Goal: Task Accomplishment & Management: Complete application form

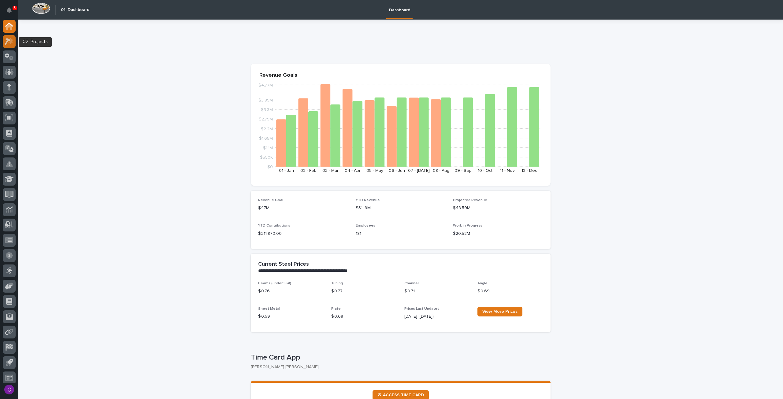
click at [9, 44] on icon at bounding box center [9, 41] width 9 height 7
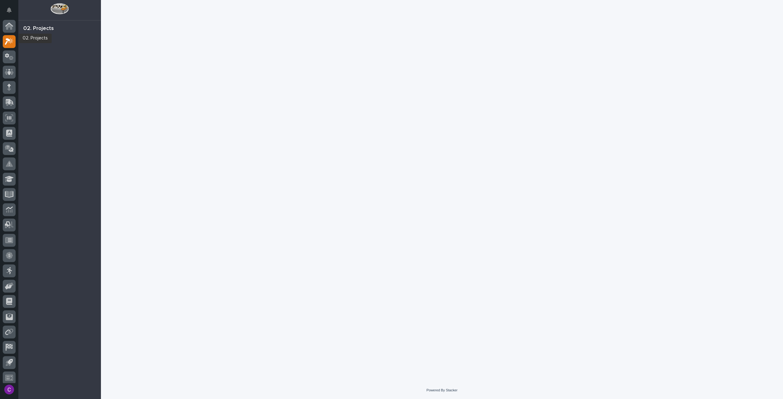
scroll to position [4, 0]
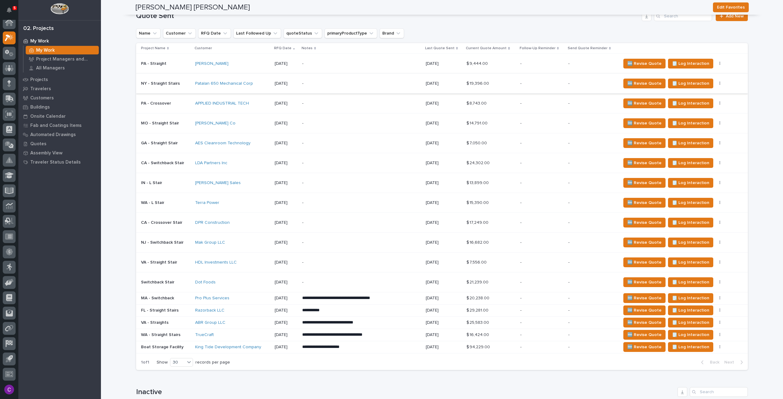
scroll to position [444, 0]
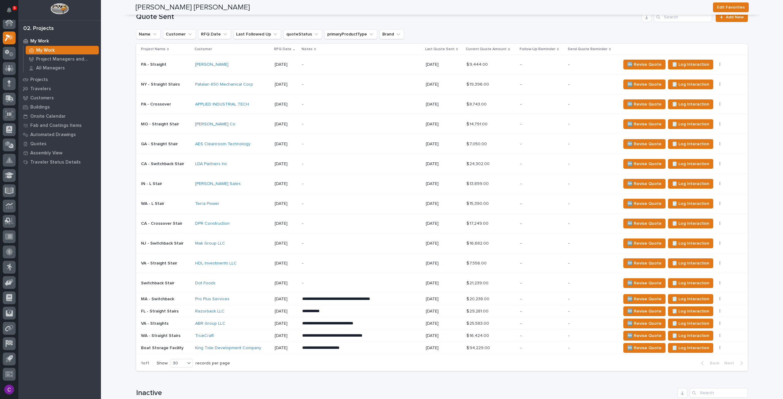
click at [236, 62] on div "Kevin" at bounding box center [232, 64] width 75 height 5
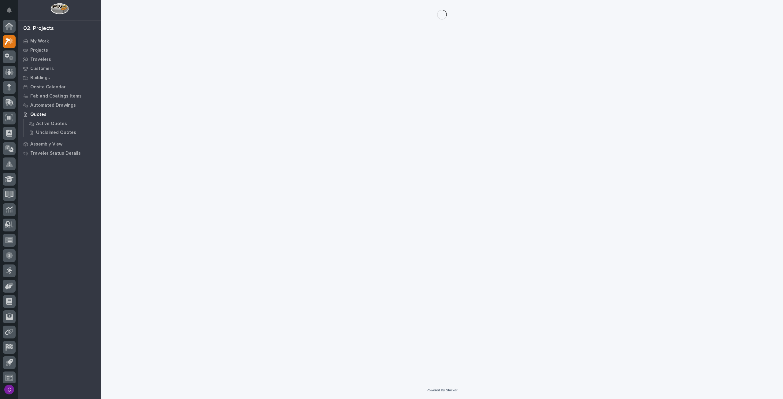
scroll to position [4, 0]
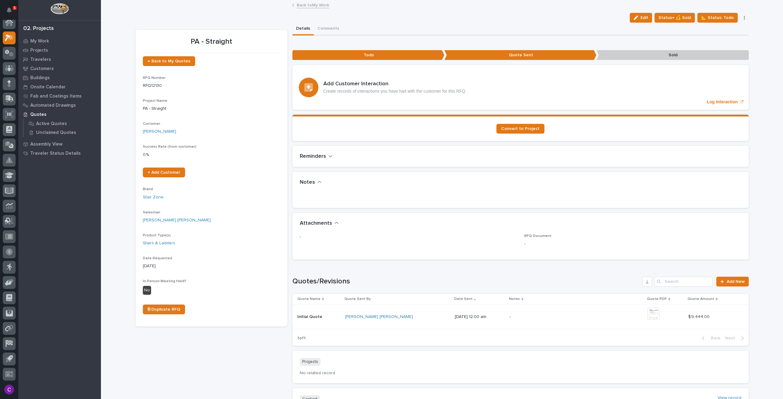
click at [319, 2] on link "Back to My Work" at bounding box center [313, 4] width 32 height 7
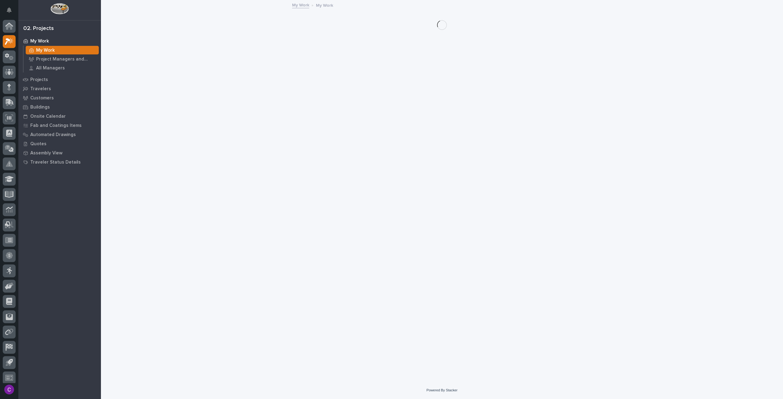
scroll to position [4, 0]
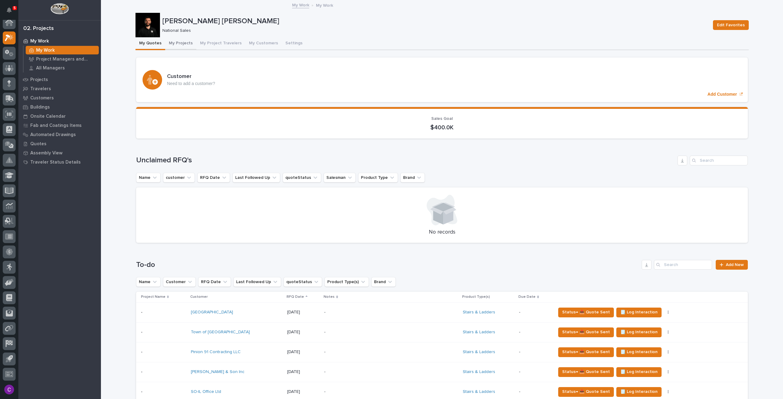
click at [177, 48] on button "My Projects" at bounding box center [180, 43] width 31 height 13
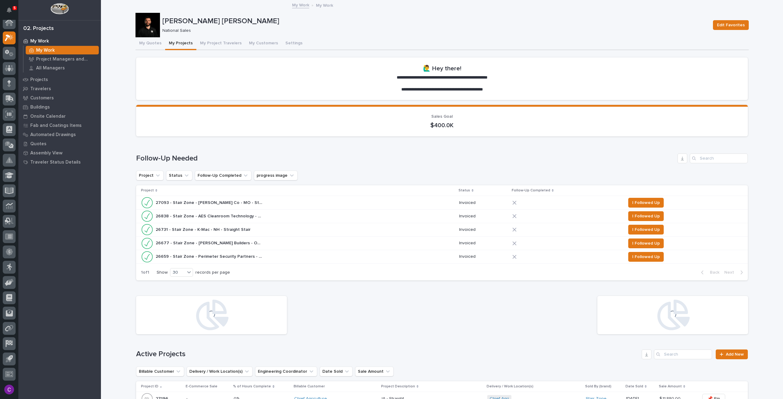
scroll to position [327, 0]
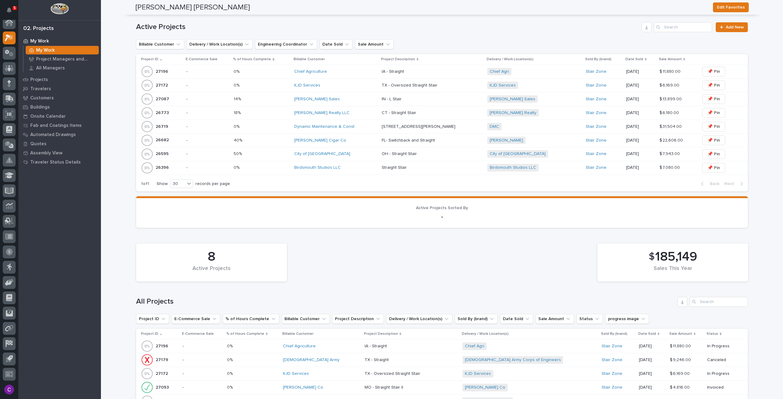
click at [315, 131] on div "Dynamic Maintenance & Const" at bounding box center [335, 127] width 83 height 10
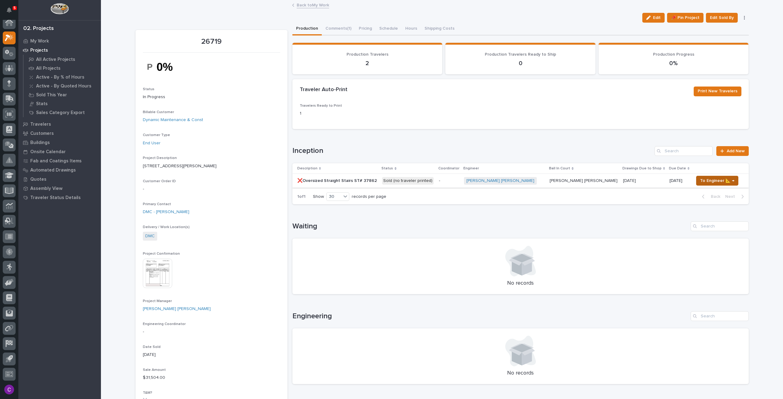
click at [704, 179] on span "To Engineer 📐 →" at bounding box center [717, 180] width 34 height 7
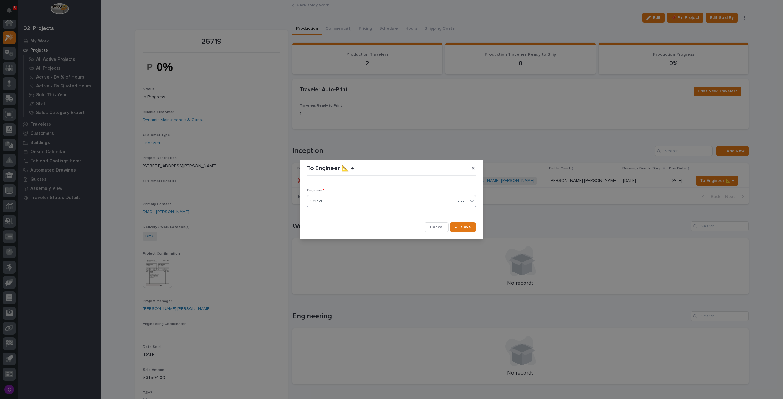
click at [435, 200] on div "Select..." at bounding box center [381, 201] width 148 height 10
click at [474, 186] on div "••• Engineer * Connor Matthes Cancel Save" at bounding box center [391, 205] width 169 height 54
click at [468, 224] on button "Save" at bounding box center [463, 227] width 26 height 10
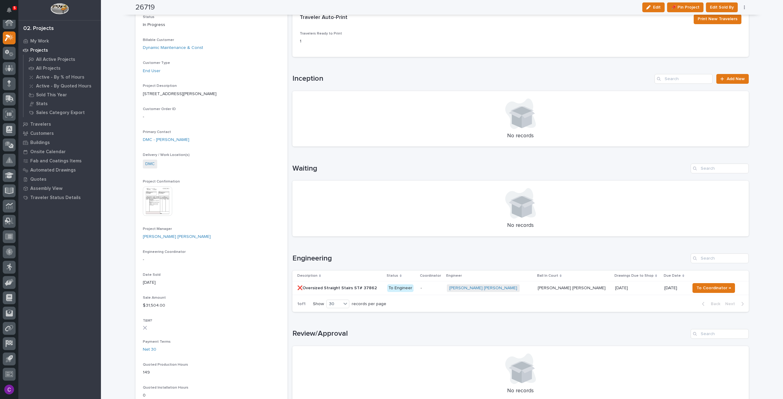
scroll to position [62, 0]
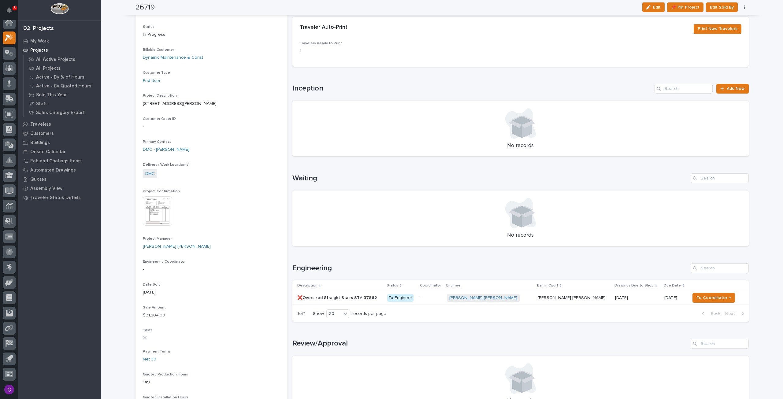
click at [442, 298] on p "-" at bounding box center [431, 298] width 21 height 5
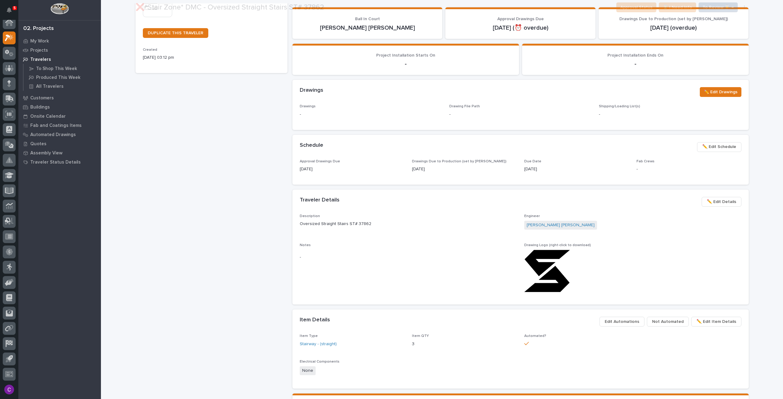
scroll to position [433, 0]
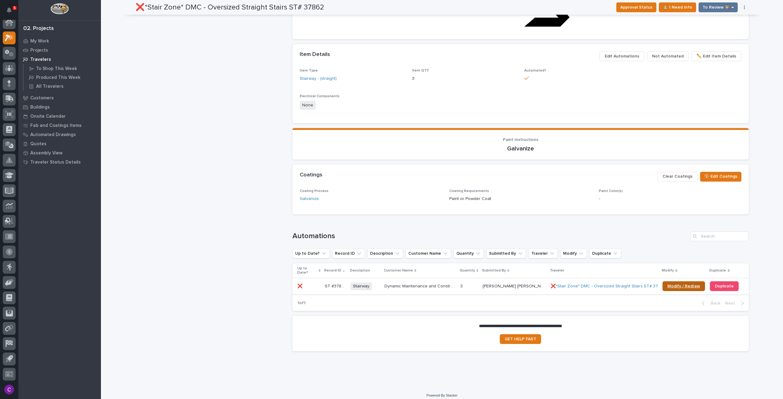
click at [674, 284] on span "Modify / Redraw" at bounding box center [684, 286] width 33 height 4
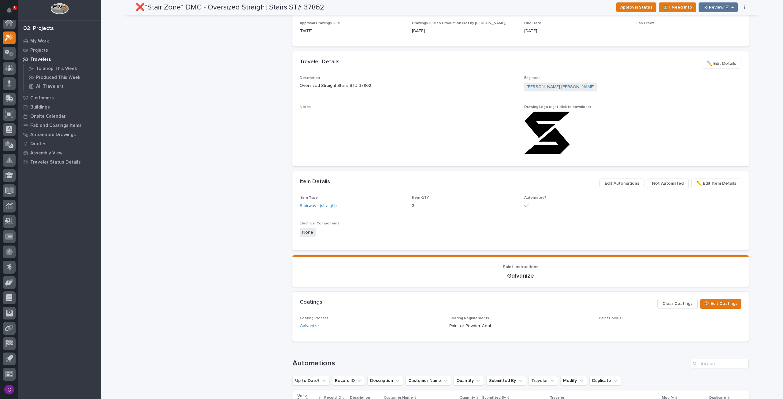
scroll to position [0, 0]
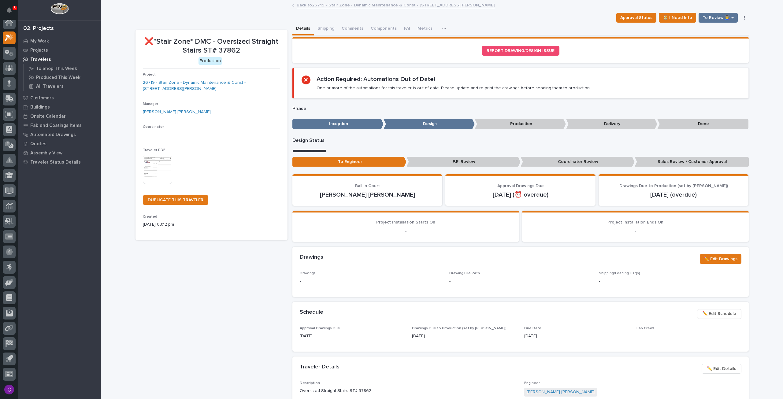
click at [387, 5] on link "Back to 26719 - Stair Zone - Dynamic Maintenance & Const - 400 Barton Street" at bounding box center [396, 4] width 198 height 7
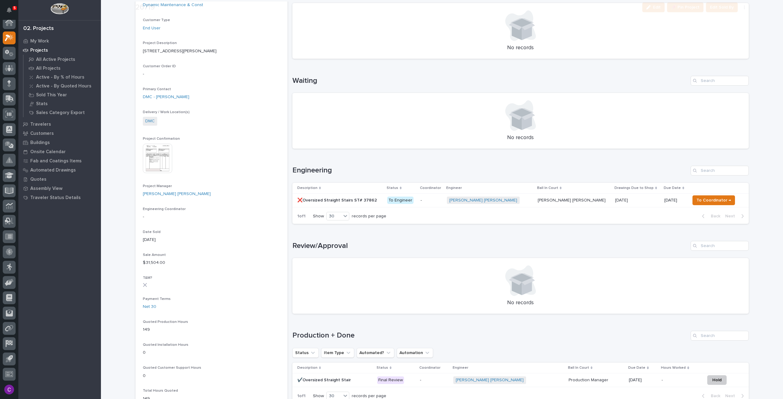
scroll to position [214, 0]
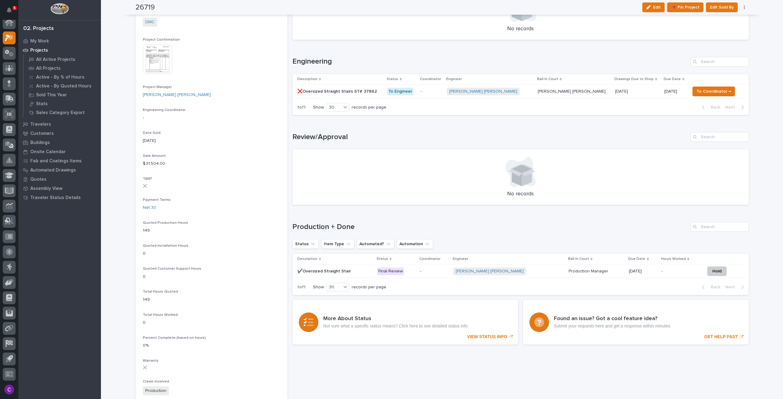
click at [521, 91] on div "Connor Matthes + 0" at bounding box center [490, 92] width 86 height 8
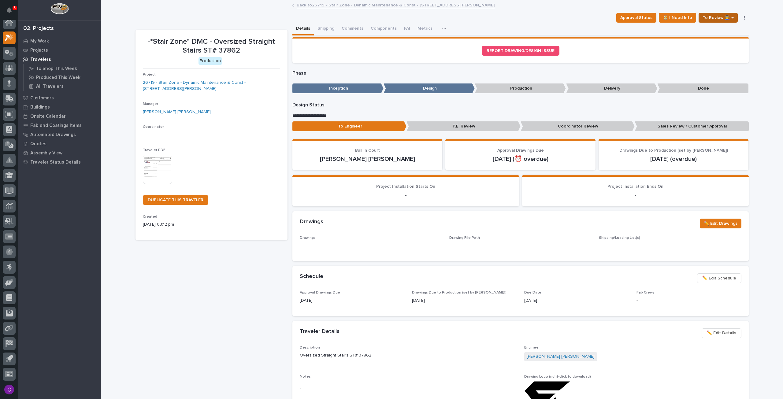
click at [704, 15] on span "To Review 👨‍🏭 →" at bounding box center [718, 17] width 31 height 7
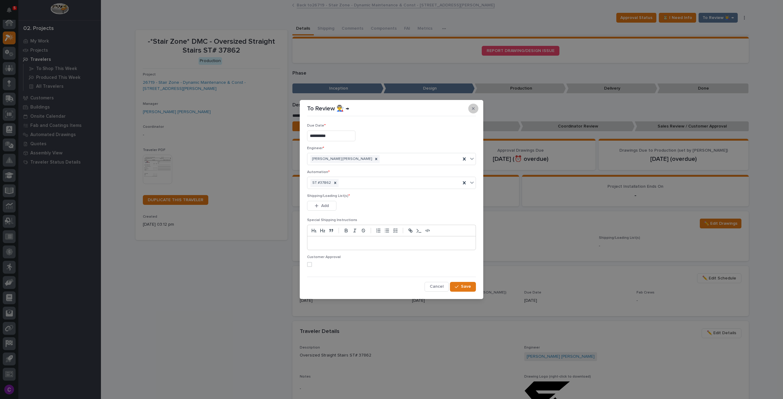
click at [478, 109] on button "button" at bounding box center [473, 109] width 10 height 10
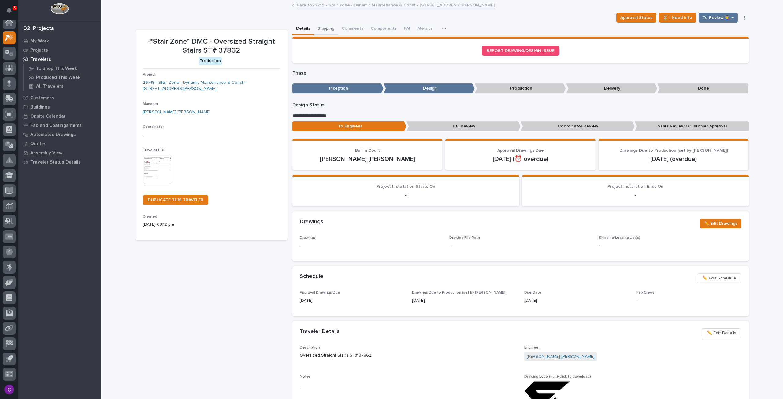
click at [330, 28] on button "Shipping" at bounding box center [326, 29] width 24 height 13
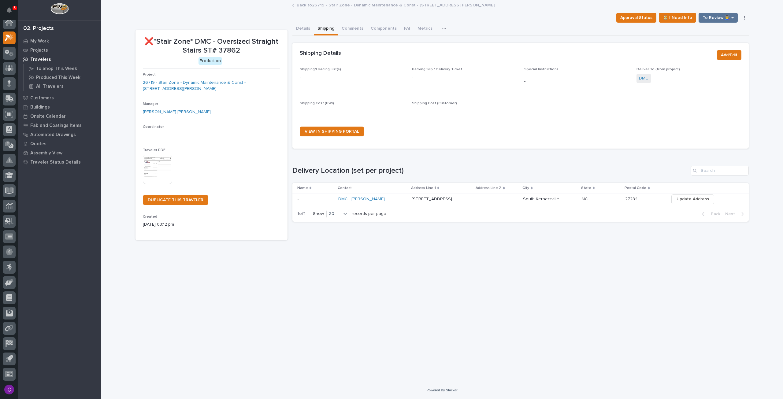
click at [737, 47] on div "Shipping Details Add/Edit" at bounding box center [520, 55] width 456 height 24
click at [736, 54] on span "Add/Edit" at bounding box center [729, 54] width 17 height 7
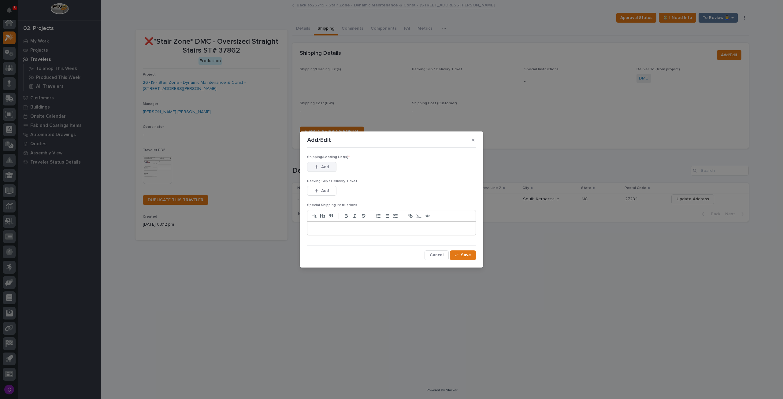
click at [320, 166] on div "button" at bounding box center [318, 167] width 6 height 4
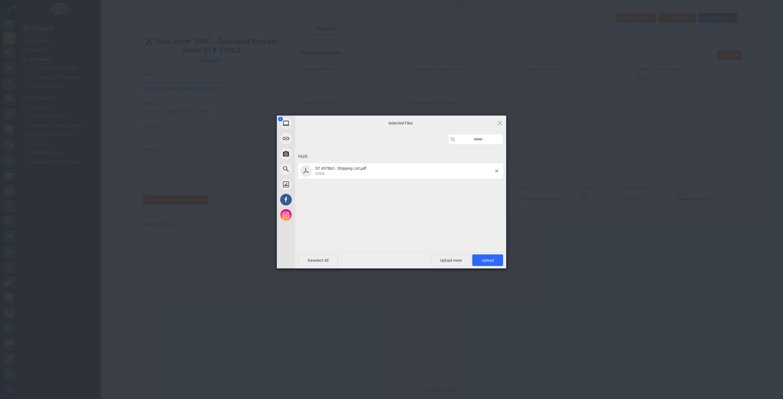
click at [492, 268] on div "Deselect All Upload more Upload 1" at bounding box center [400, 260] width 211 height 17
click at [491, 260] on span "Upload 1" at bounding box center [488, 260] width 12 height 5
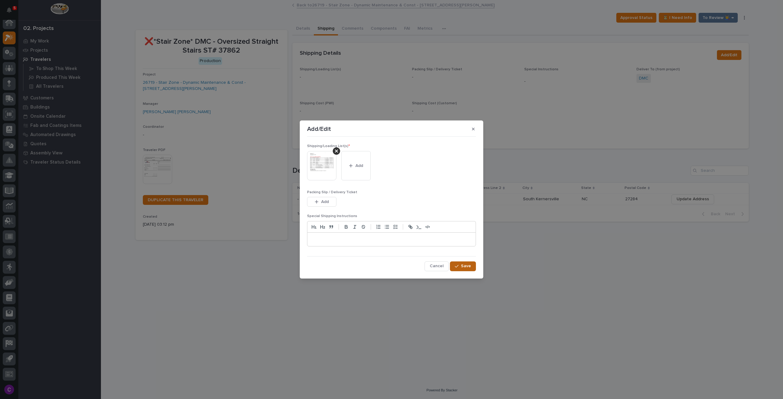
click at [460, 265] on div "button" at bounding box center [458, 266] width 6 height 4
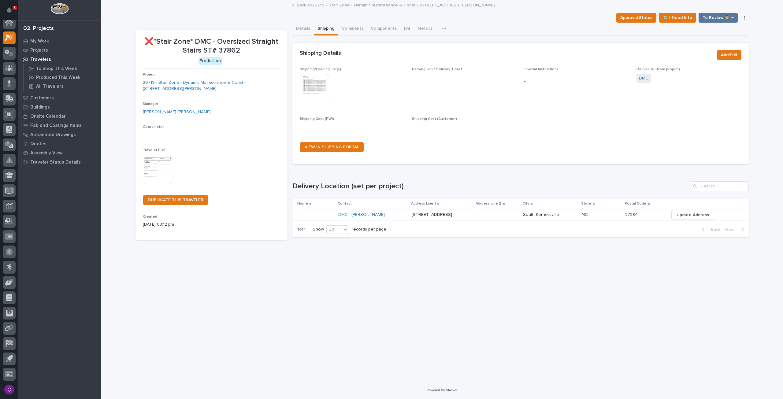
click at [380, 2] on link "Back to 26719 - Stair Zone - Dynamic Maintenance & Const - 400 Barton Street" at bounding box center [396, 4] width 198 height 7
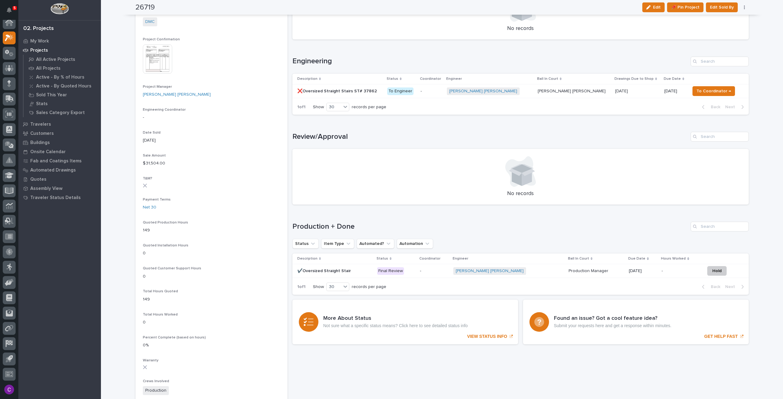
scroll to position [245, 0]
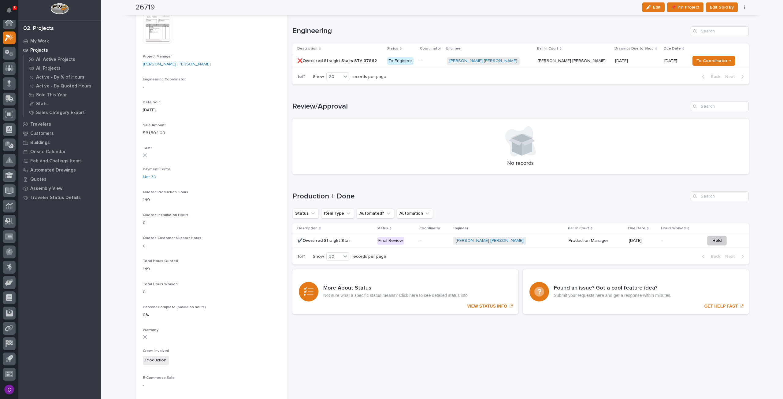
click at [382, 58] on div "❌Oversized Straight Stairs ST# 37862 ❌Oversized Straight Stairs ST# 37862" at bounding box center [339, 61] width 85 height 10
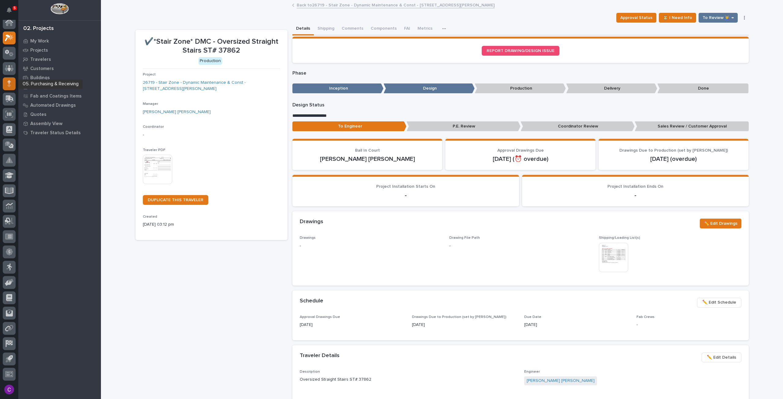
click at [9, 89] on div at bounding box center [9, 83] width 13 height 13
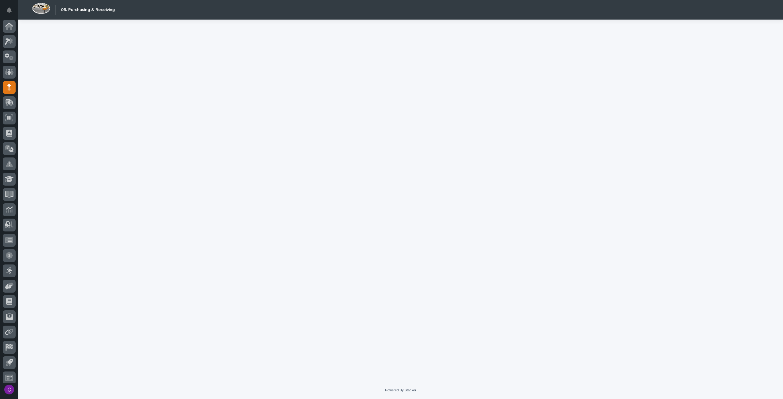
scroll to position [4, 0]
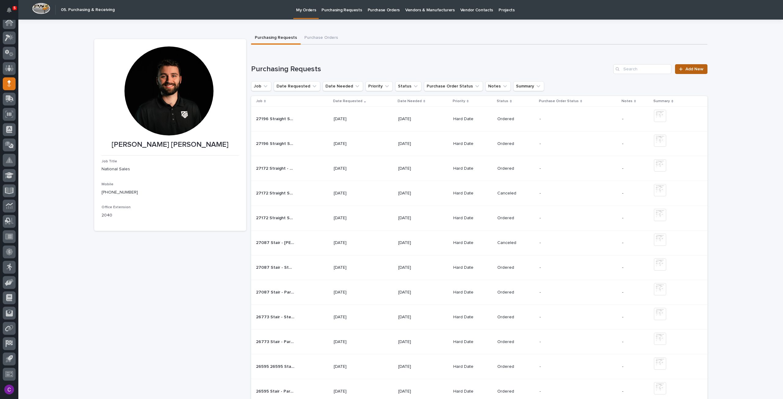
click at [691, 66] on link "Add New" at bounding box center [691, 69] width 32 height 10
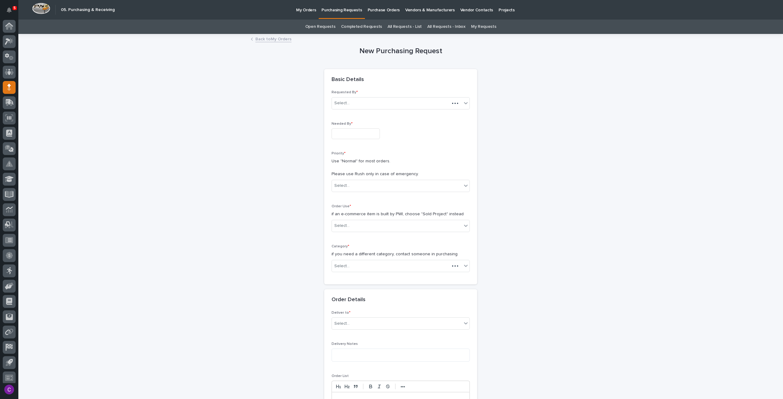
scroll to position [4, 0]
click at [370, 136] on input "text" at bounding box center [356, 133] width 48 height 11
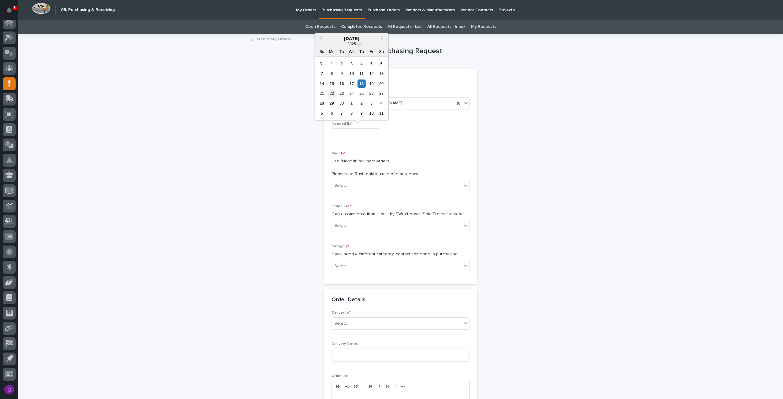
click at [333, 95] on div "22" at bounding box center [332, 93] width 8 height 8
type input "**********"
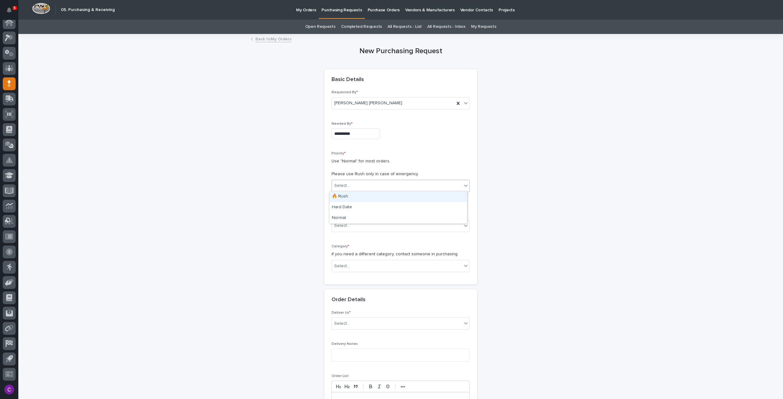
click at [382, 187] on div "Select..." at bounding box center [397, 186] width 130 height 10
click at [381, 207] on div "Hard Date" at bounding box center [399, 207] width 138 height 11
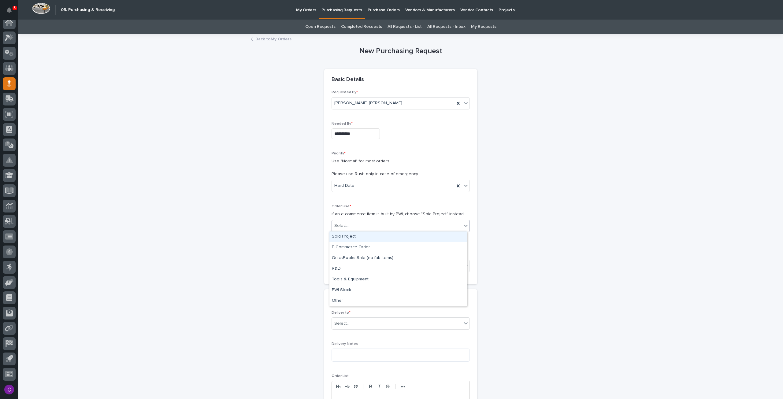
click at [384, 222] on div "Select..." at bounding box center [397, 226] width 130 height 10
click at [383, 235] on div "Sold Project" at bounding box center [399, 237] width 138 height 11
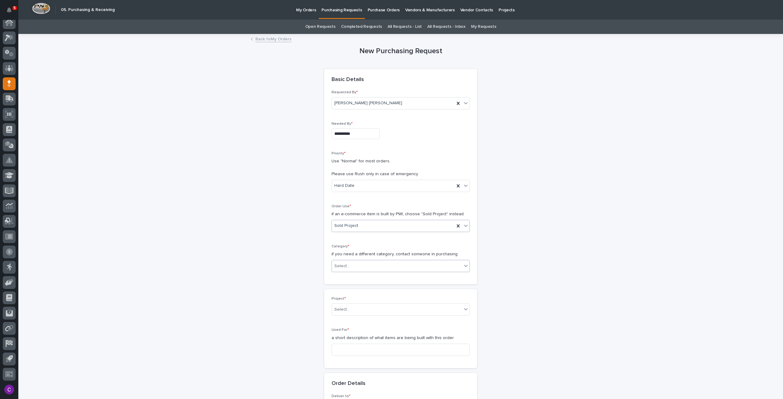
click at [369, 266] on div "Select..." at bounding box center [397, 266] width 130 height 10
click at [375, 345] on div "Steel" at bounding box center [399, 347] width 138 height 11
click at [351, 306] on div "Select..." at bounding box center [397, 310] width 130 height 10
click at [353, 307] on div "Select..." at bounding box center [397, 310] width 130 height 10
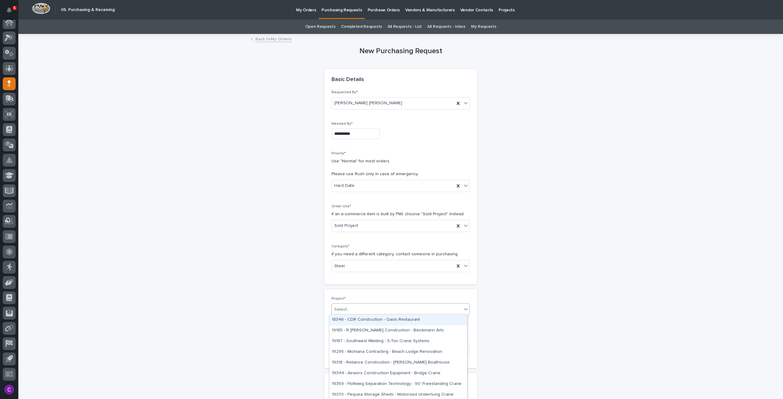
paste input "*****"
type input "*****"
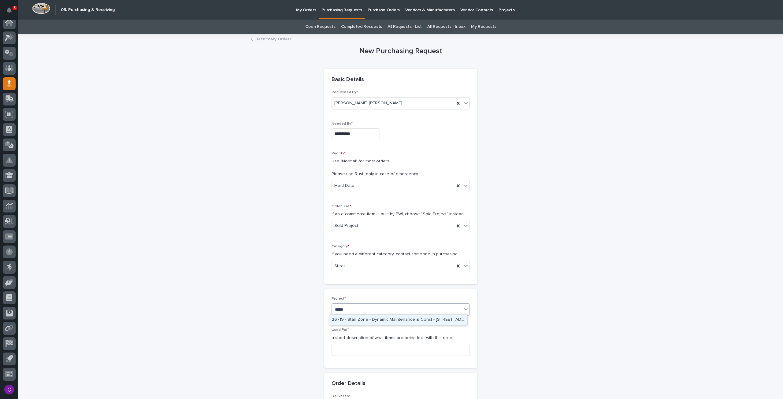
click at [363, 322] on div "26719 - Stair Zone - Dynamic Maintenance & Const - 400 Barton Street" at bounding box center [399, 320] width 138 height 11
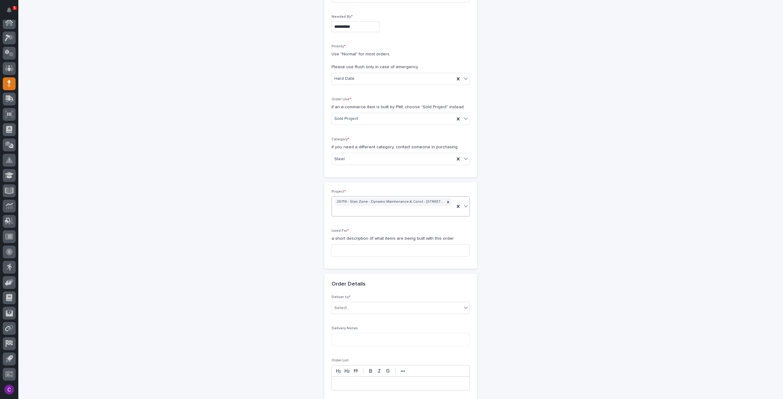
scroll to position [122, 0]
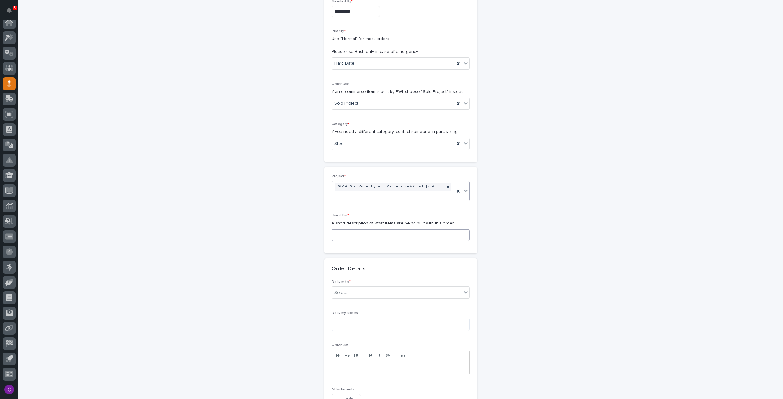
click at [349, 239] on input at bounding box center [401, 235] width 138 height 12
type input "Stair - Steel"
click at [389, 297] on div "Select..." at bounding box center [401, 293] width 138 height 12
click at [385, 303] on div "PWI" at bounding box center [399, 303] width 138 height 11
click at [391, 322] on textarea at bounding box center [401, 324] width 138 height 13
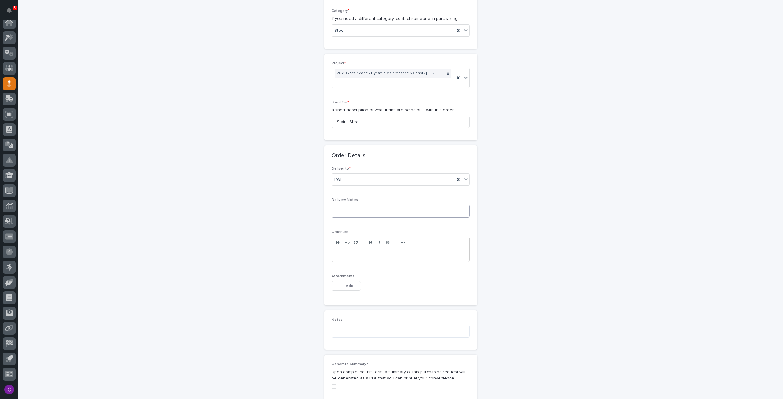
scroll to position [306, 0]
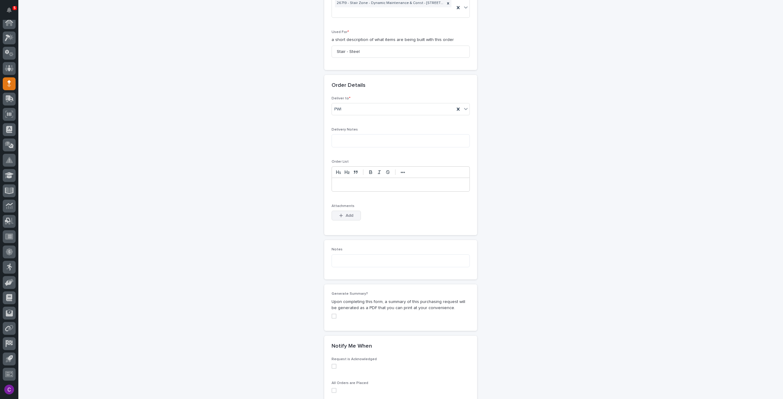
click at [343, 212] on button "Add" at bounding box center [346, 216] width 29 height 10
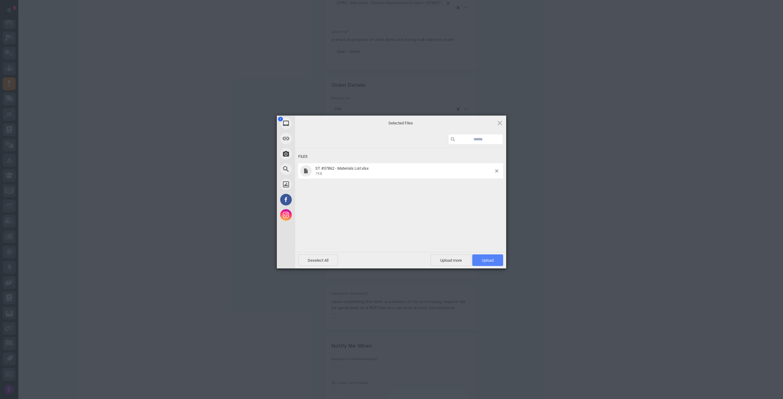
click at [483, 261] on span "Upload 1" at bounding box center [488, 260] width 12 height 5
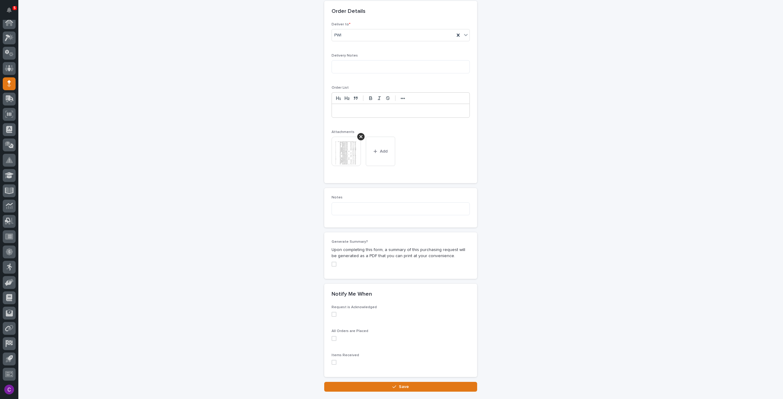
scroll to position [419, 0]
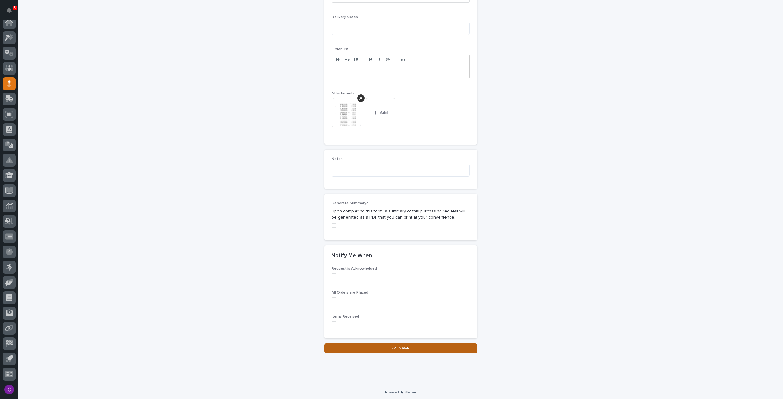
click at [383, 346] on button "Save" at bounding box center [400, 349] width 153 height 10
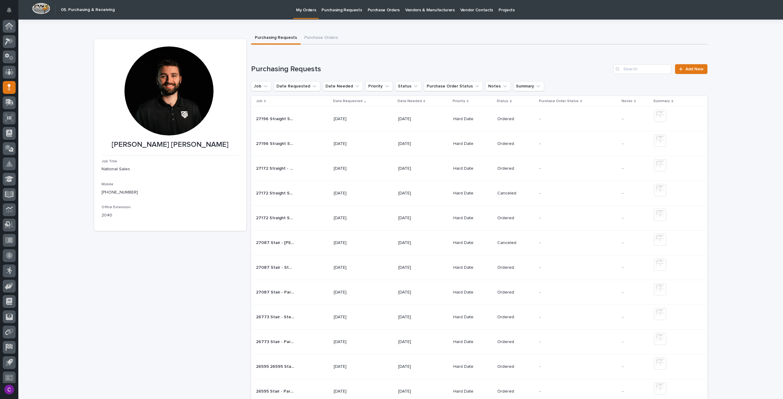
scroll to position [4, 0]
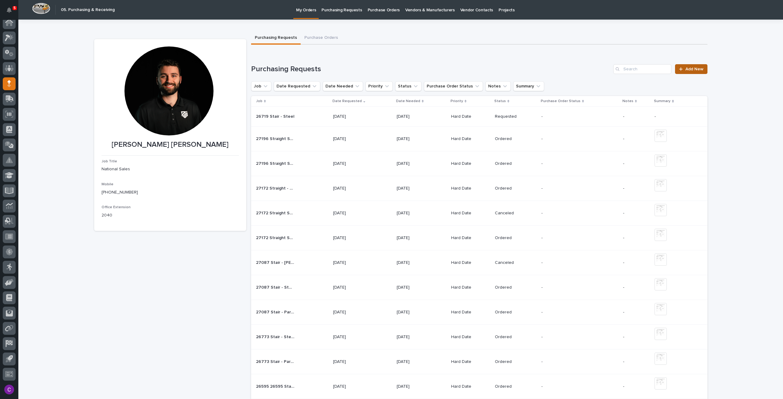
click at [698, 68] on span "Add New" at bounding box center [695, 69] width 18 height 4
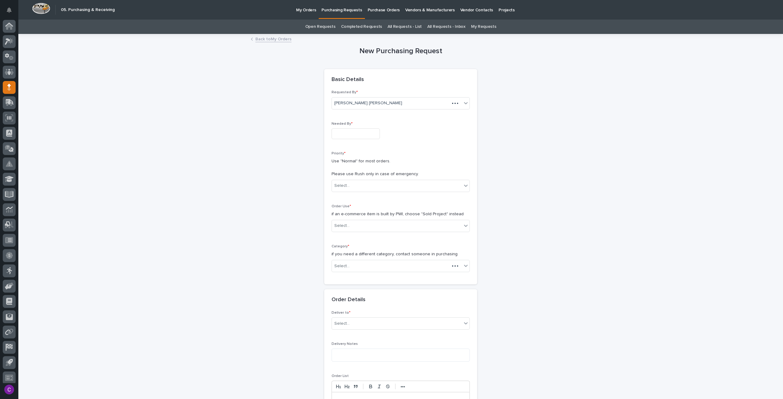
scroll to position [4, 0]
click at [352, 132] on input "text" at bounding box center [356, 133] width 48 height 11
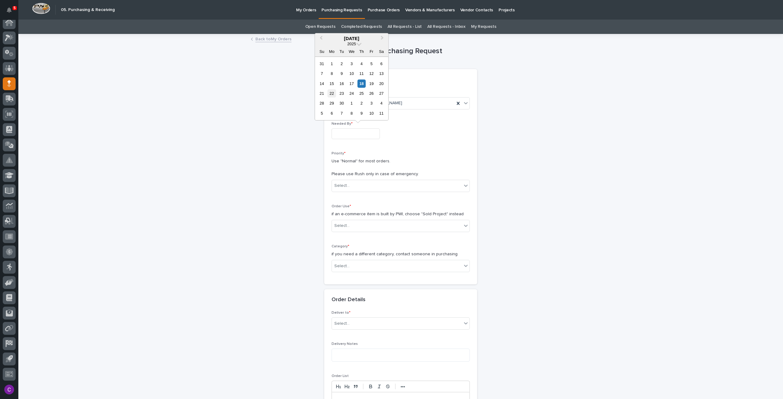
click at [330, 94] on div "22" at bounding box center [332, 93] width 8 height 8
type input "**********"
click at [377, 184] on div "Select..." at bounding box center [397, 186] width 130 height 10
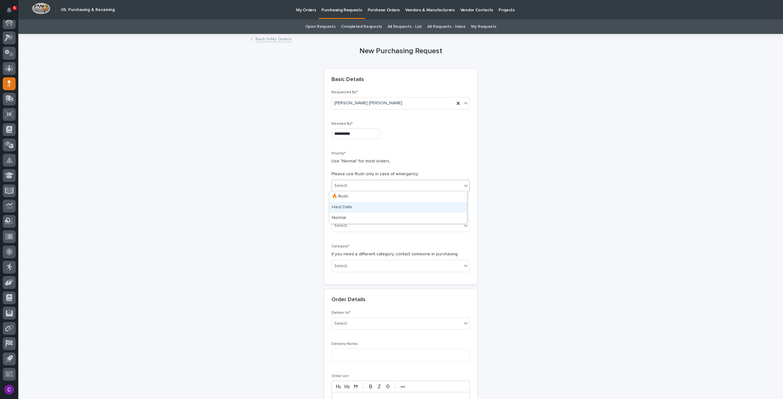
click at [365, 206] on div "Hard Date" at bounding box center [399, 207] width 138 height 11
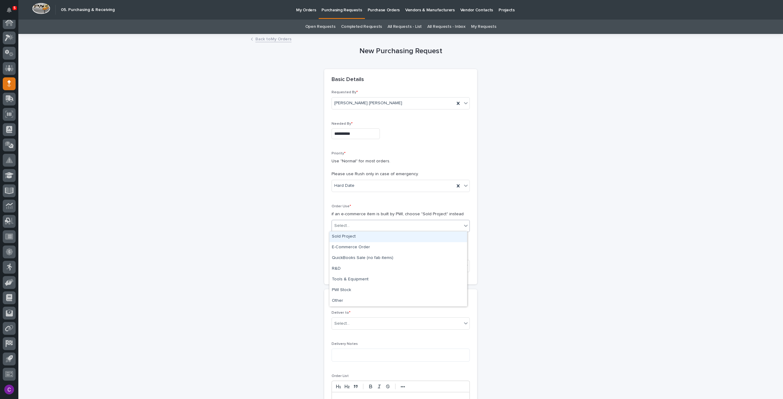
drag, startPoint x: 353, startPoint y: 220, endPoint x: 352, endPoint y: 225, distance: 5.0
click at [352, 223] on div "Select..." at bounding box center [397, 226] width 130 height 10
click at [349, 236] on div "Sold Project" at bounding box center [399, 237] width 138 height 11
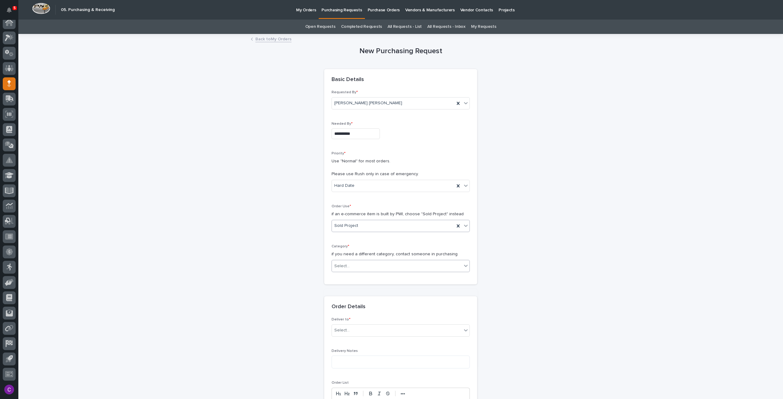
click at [353, 266] on div "Select..." at bounding box center [397, 266] width 130 height 10
click at [349, 330] on div "Parts & Hardware" at bounding box center [399, 330] width 138 height 11
click at [356, 305] on div "Select..." at bounding box center [397, 310] width 130 height 10
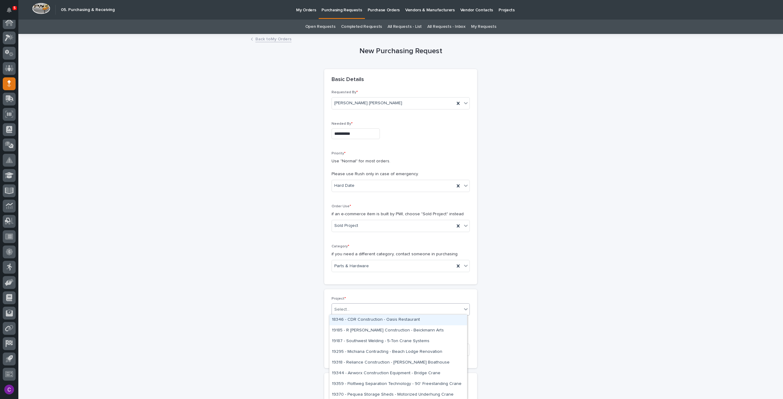
paste input "*****"
type input "*****"
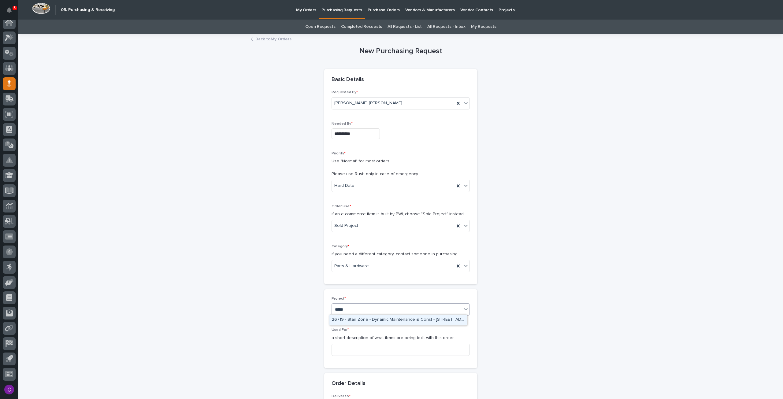
click at [360, 320] on div "26719 - Stair Zone - Dynamic Maintenance & Const - 400 Barton Street" at bounding box center [399, 320] width 138 height 11
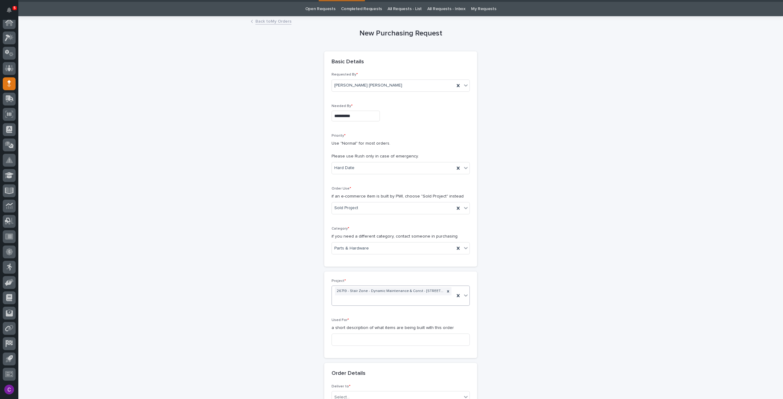
scroll to position [31, 0]
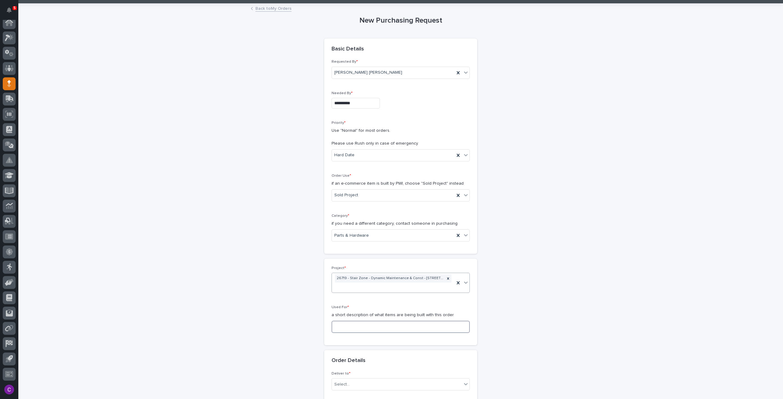
click at [367, 327] on input at bounding box center [401, 327] width 138 height 12
type input "Stair - Parts and Hardware"
click at [340, 382] on div "Select..." at bounding box center [341, 385] width 15 height 6
click at [356, 340] on div "PWI" at bounding box center [399, 339] width 138 height 11
click at [262, 301] on div "**********" at bounding box center [400, 361] width 613 height 715
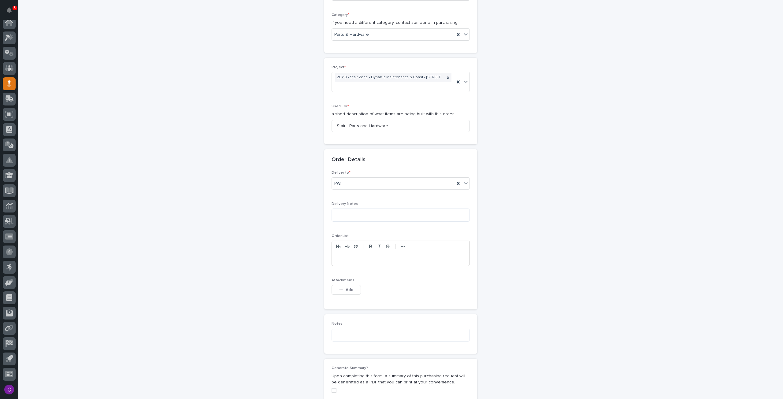
scroll to position [245, 0]
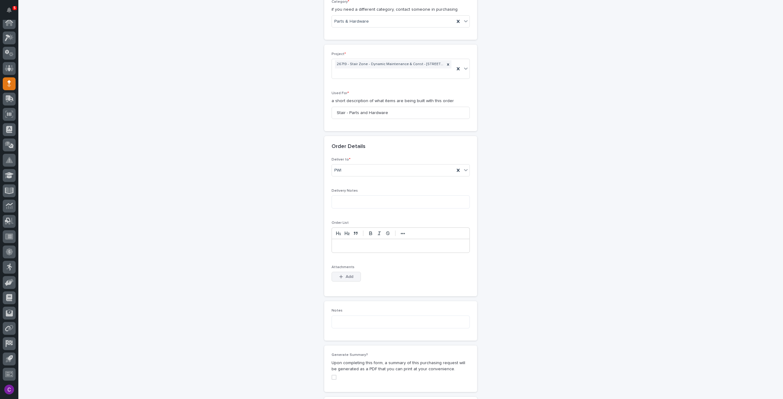
click at [336, 273] on button "Add" at bounding box center [346, 277] width 29 height 10
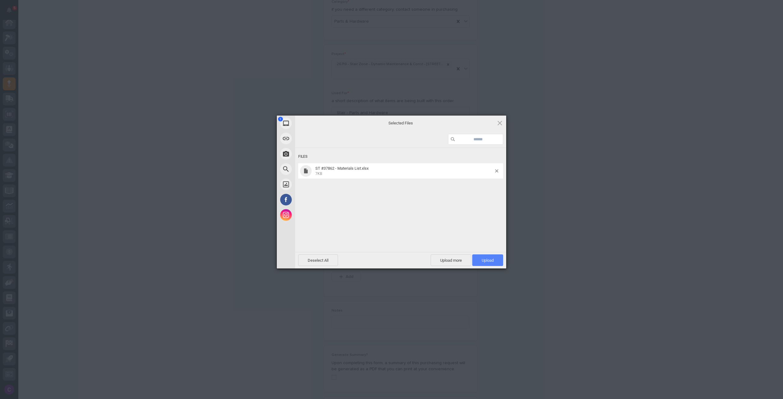
click at [497, 256] on span "Upload 1" at bounding box center [487, 261] width 31 height 12
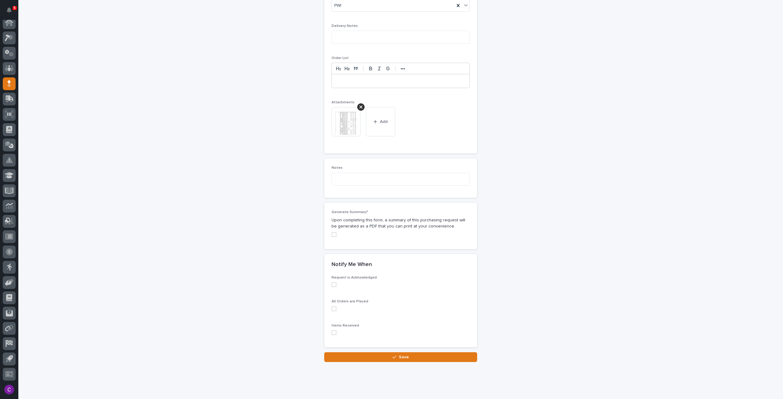
scroll to position [419, 0]
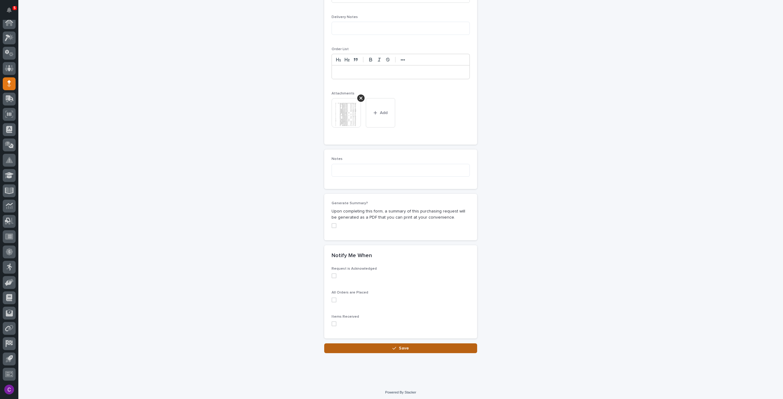
click at [431, 344] on button "Save" at bounding box center [400, 349] width 153 height 10
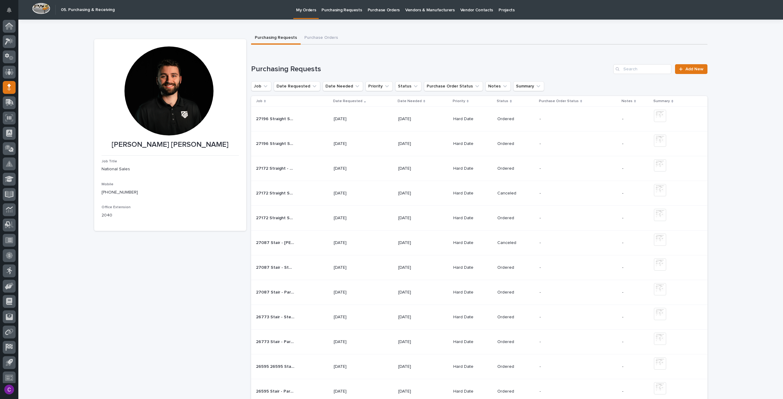
scroll to position [4, 0]
click at [16, 34] on div at bounding box center [9, 201] width 18 height 363
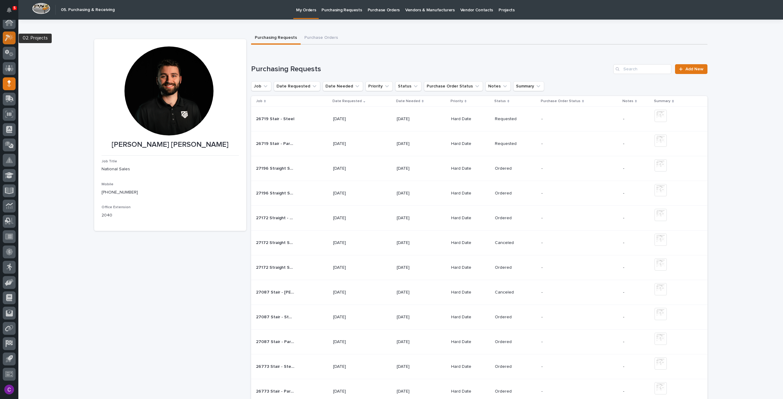
click at [5, 36] on icon at bounding box center [9, 37] width 9 height 7
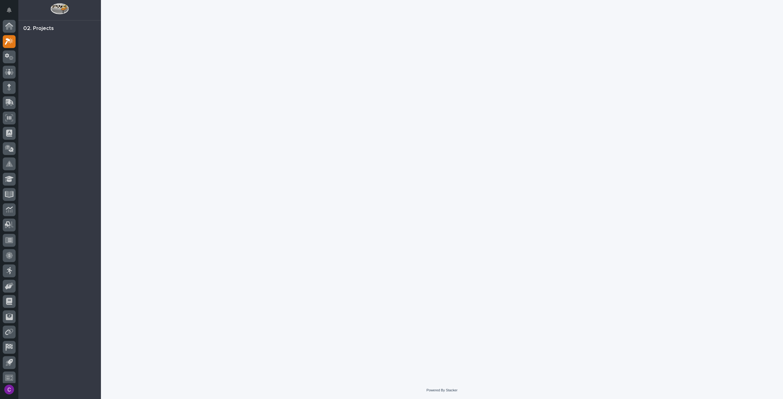
scroll to position [4, 0]
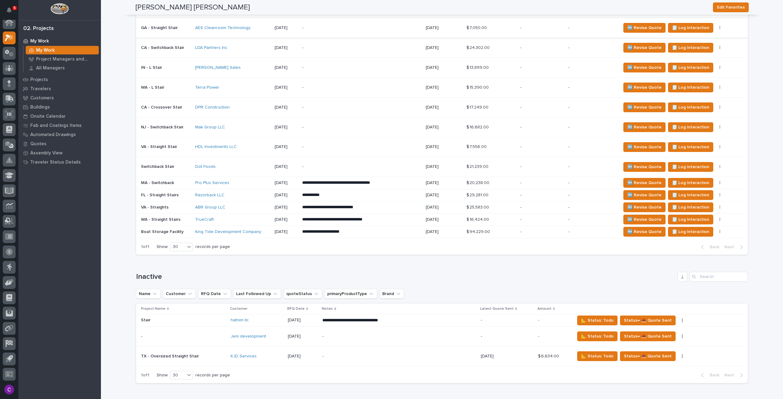
scroll to position [612, 0]
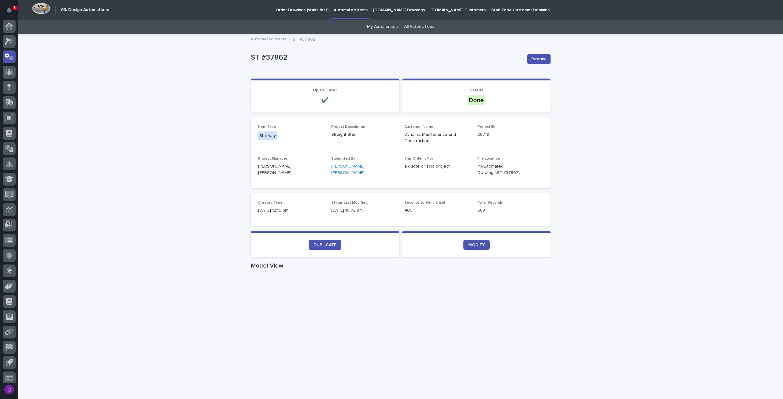
scroll to position [4, 0]
click at [481, 133] on p "26719" at bounding box center [511, 135] width 66 height 6
copy p "26719"
